Goal: Find specific page/section: Find specific page/section

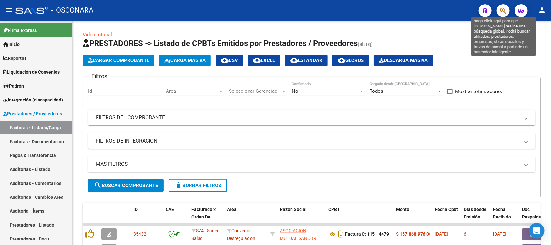
click at [502, 13] on icon "button" at bounding box center [503, 10] width 6 height 7
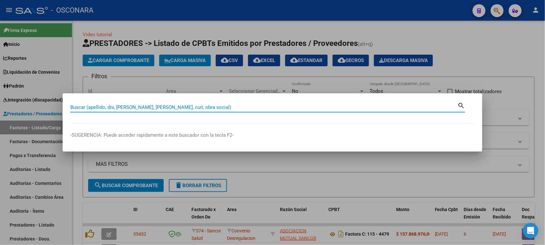
paste input "34.011.700"
click at [87, 106] on input "34.011.700" at bounding box center [263, 107] width 387 height 6
click at [76, 108] on input "34.011700" at bounding box center [263, 107] width 387 height 6
type input "34011700"
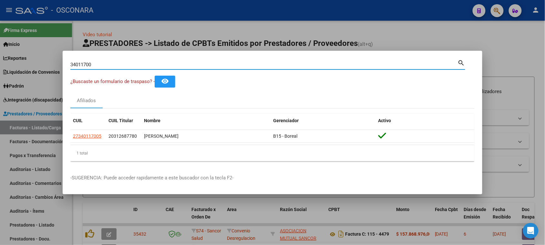
drag, startPoint x: 94, startPoint y: 63, endPoint x: 0, endPoint y: 75, distance: 94.7
click at [10, 73] on div "34011700 Buscar (apellido, dni, cuil, nro traspaso, cuit, obra social) search ¿…" at bounding box center [272, 122] width 545 height 245
paste input "42.058.862"
click at [87, 63] on input "42.058.862" at bounding box center [263, 65] width 387 height 6
click at [77, 64] on input "42.058862" at bounding box center [263, 65] width 387 height 6
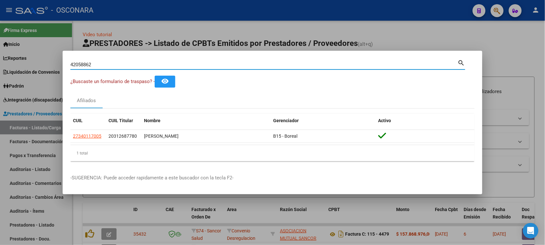
drag, startPoint x: 101, startPoint y: 66, endPoint x: 0, endPoint y: 73, distance: 101.2
click at [0, 71] on div "42058862 Buscar (apellido, dni, cuil, nro traspaso, cuit, obra social) search ¿…" at bounding box center [272, 122] width 545 height 245
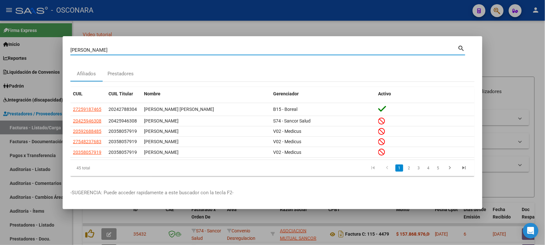
click at [92, 53] on input "[PERSON_NAME]" at bounding box center [263, 50] width 387 height 6
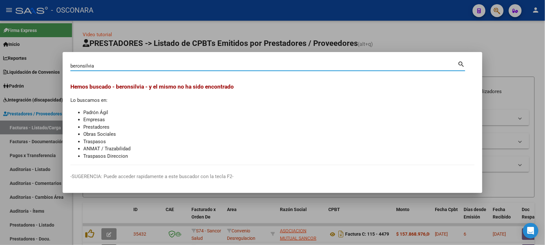
click at [83, 65] on input "beronsilvia" at bounding box center [263, 66] width 387 height 6
drag, startPoint x: 96, startPoint y: 65, endPoint x: 0, endPoint y: 78, distance: 97.0
click at [0, 78] on div "[PERSON_NAME] (apellido, dni, cuil, nro traspaso, cuit, obra social) search [PE…" at bounding box center [272, 122] width 545 height 245
type input "22862739"
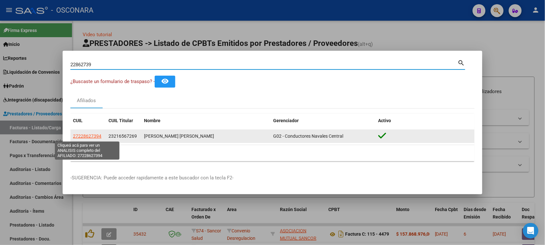
click at [85, 135] on span "27228627394" at bounding box center [87, 135] width 28 height 5
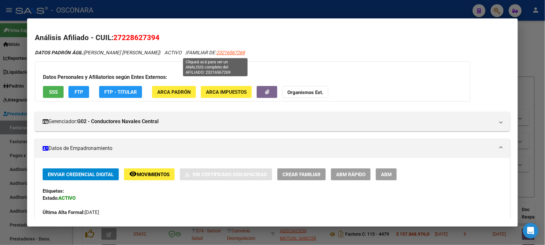
click at [216, 53] on span "23216567269" at bounding box center [230, 53] width 28 height 6
type textarea "23216567269"
